Goal: Use online tool/utility: Utilize a website feature to perform a specific function

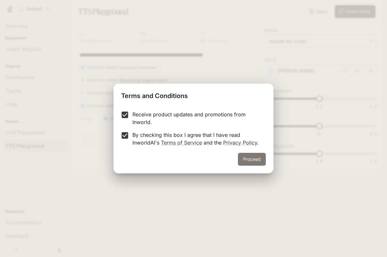
click at [255, 159] on button "Proceed" at bounding box center [252, 159] width 28 height 13
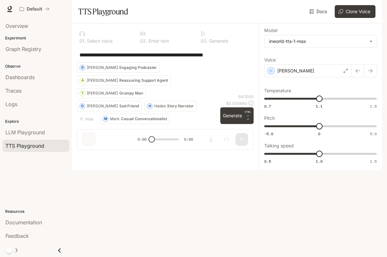
click at [136, 62] on div "**********" at bounding box center [165, 54] width 176 height 15
click at [118, 59] on textarea "**********" at bounding box center [164, 54] width 171 height 7
paste textarea "**********"
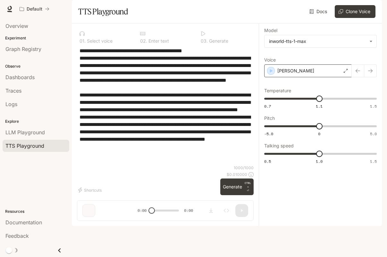
type textarea "**********"
click at [319, 77] on div "[PERSON_NAME]" at bounding box center [307, 70] width 87 height 13
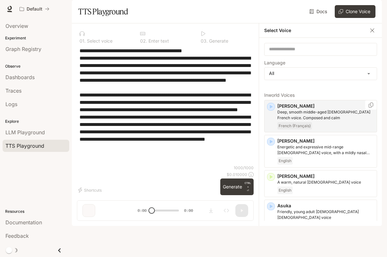
click at [271, 110] on icon "button" at bounding box center [270, 106] width 6 height 6
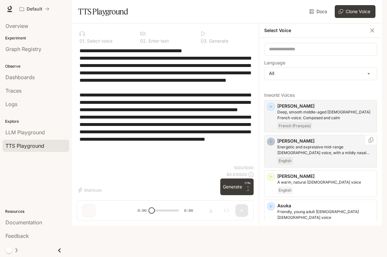
click at [270, 145] on icon "button" at bounding box center [270, 141] width 6 height 6
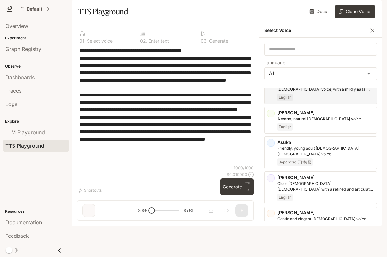
scroll to position [64, 0]
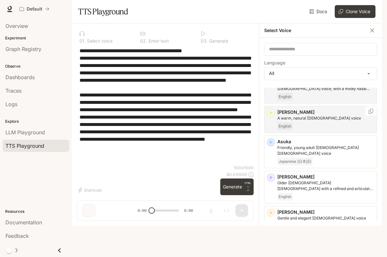
click at [272, 116] on icon "button" at bounding box center [270, 113] width 6 height 6
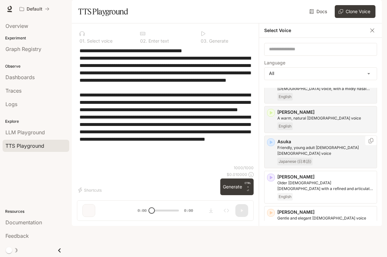
click at [271, 144] on icon "button" at bounding box center [271, 142] width 3 height 4
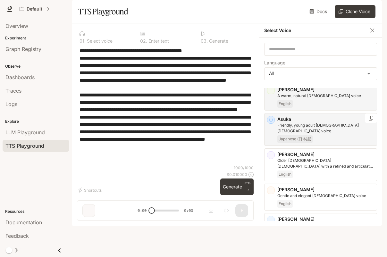
scroll to position [96, 0]
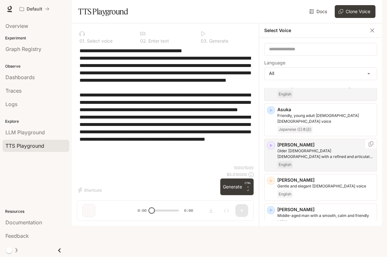
click at [270, 147] on icon "button" at bounding box center [271, 145] width 3 height 4
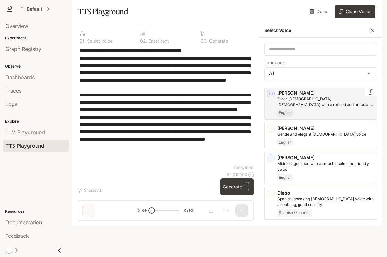
scroll to position [160, 0]
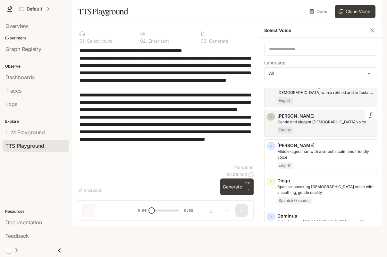
click at [272, 118] on icon "button" at bounding box center [271, 117] width 3 height 4
click at [303, 52] on input "text" at bounding box center [320, 49] width 112 height 6
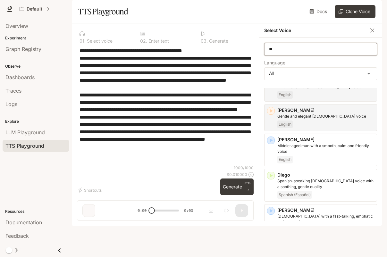
scroll to position [0, 0]
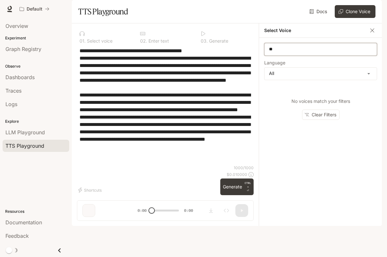
type input "*"
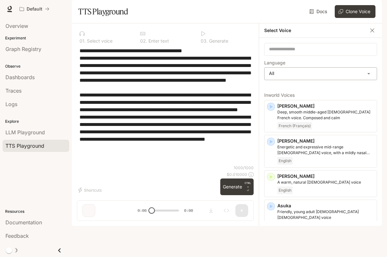
click at [316, 93] on body "**********" at bounding box center [193, 128] width 387 height 257
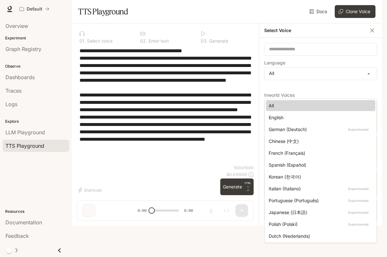
click at [290, 113] on li "English" at bounding box center [320, 117] width 109 height 11
type input "*****"
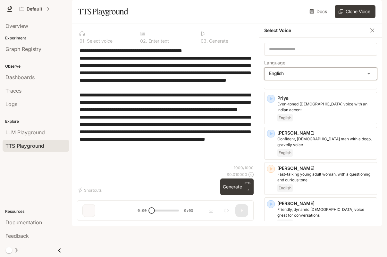
scroll to position [529, 0]
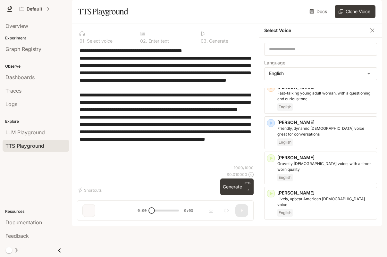
click at [275, 222] on div "[PERSON_NAME], middle-aged [DEMOGRAPHIC_DATA] [DEMOGRAPHIC_DATA] voice English" at bounding box center [320, 238] width 113 height 33
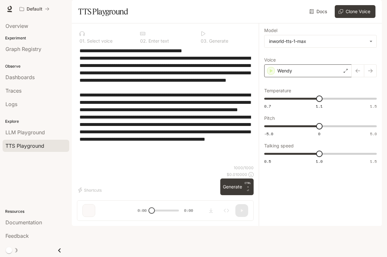
click at [309, 77] on div "Wendy" at bounding box center [307, 70] width 87 height 13
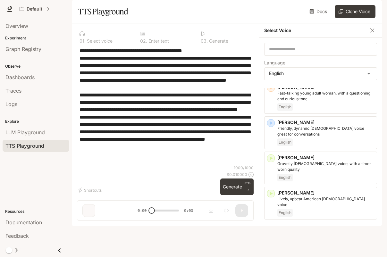
click at [272, 225] on icon "button" at bounding box center [270, 228] width 6 height 6
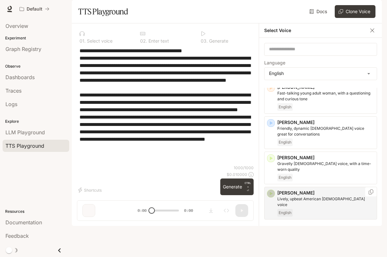
click at [270, 191] on icon "button" at bounding box center [270, 193] width 6 height 6
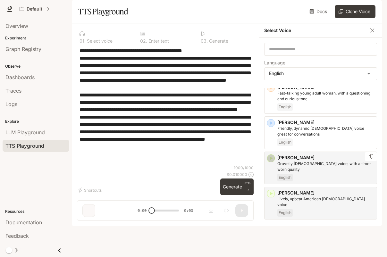
click at [271, 161] on icon "button" at bounding box center [270, 158] width 6 height 6
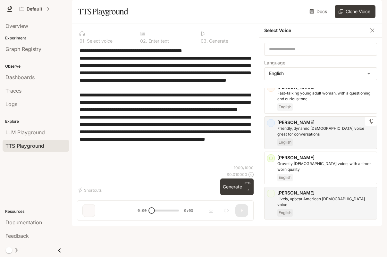
scroll to position [497, 0]
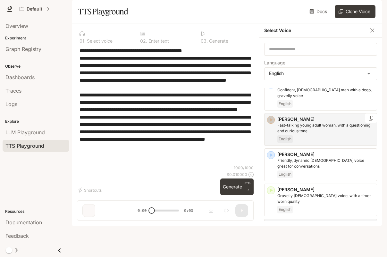
click at [272, 123] on icon "button" at bounding box center [270, 120] width 6 height 6
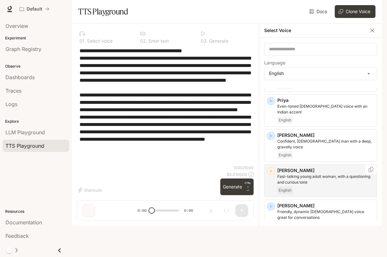
scroll to position [433, 0]
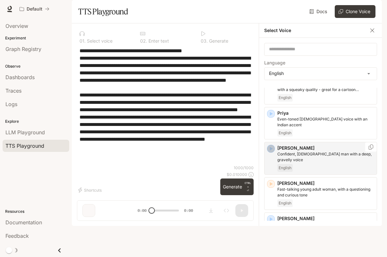
click at [272, 152] on icon "button" at bounding box center [270, 148] width 6 height 6
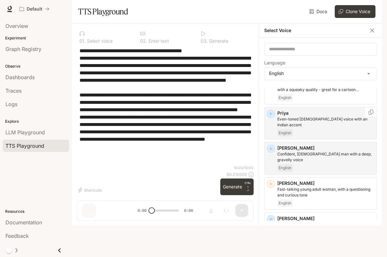
click at [270, 116] on icon "button" at bounding box center [271, 114] width 3 height 4
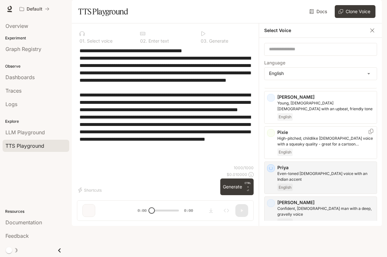
scroll to position [369, 0]
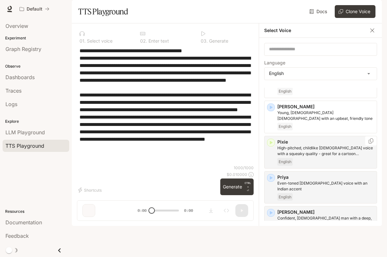
click at [272, 144] on icon "button" at bounding box center [271, 143] width 3 height 4
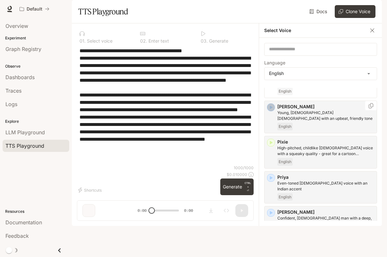
click at [273, 110] on icon "button" at bounding box center [270, 107] width 6 height 6
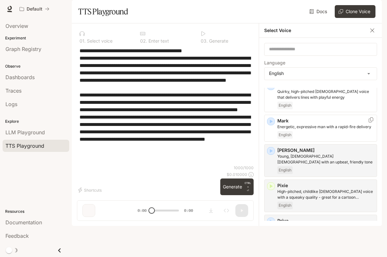
scroll to position [337, 0]
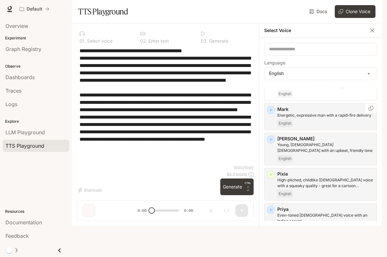
click at [273, 113] on icon "button" at bounding box center [270, 110] width 6 height 6
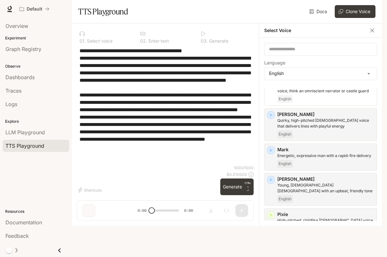
scroll to position [305, 0]
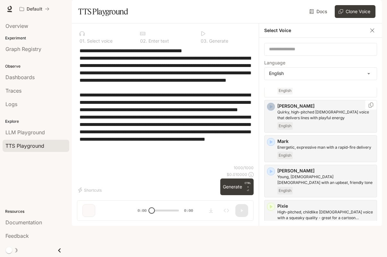
click at [272, 110] on icon "button" at bounding box center [270, 106] width 6 height 6
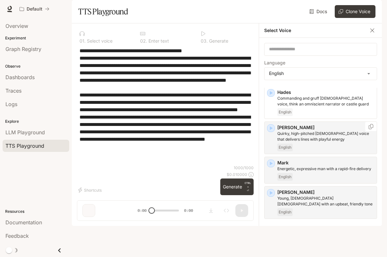
scroll to position [273, 0]
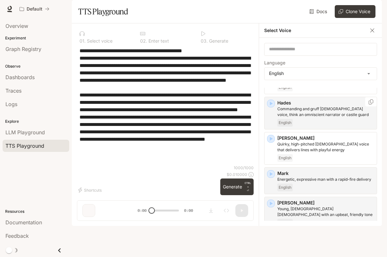
click at [272, 105] on icon "button" at bounding box center [271, 104] width 3 height 4
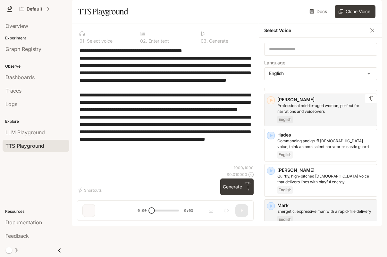
click at [270, 102] on icon "button" at bounding box center [271, 100] width 3 height 4
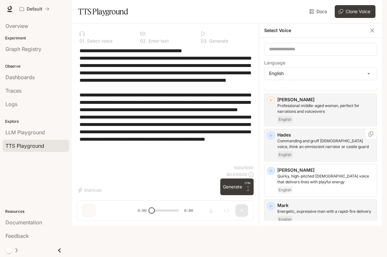
scroll to position [209, 0]
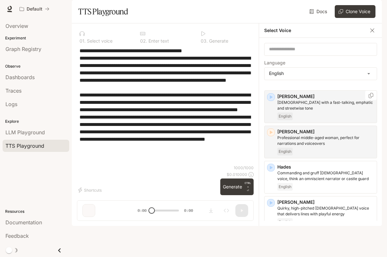
click at [268, 100] on icon "button" at bounding box center [270, 97] width 6 height 6
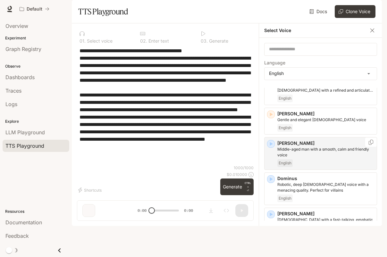
scroll to position [81, 0]
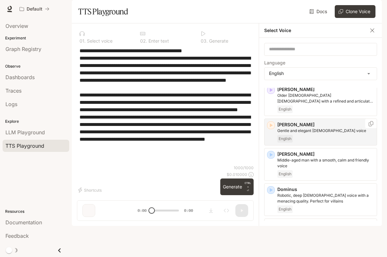
click at [274, 140] on div "[PERSON_NAME] and elegant [DEMOGRAPHIC_DATA] voice English" at bounding box center [320, 131] width 113 height 27
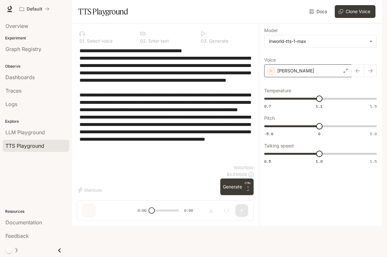
click at [282, 74] on p "[PERSON_NAME]" at bounding box center [295, 71] width 37 height 6
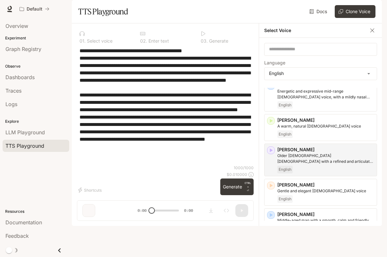
scroll to position [64, 0]
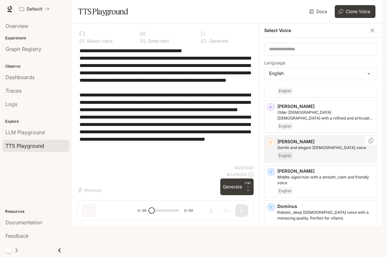
click at [271, 144] on icon "button" at bounding box center [271, 142] width 3 height 4
